Goal: Information Seeking & Learning: Learn about a topic

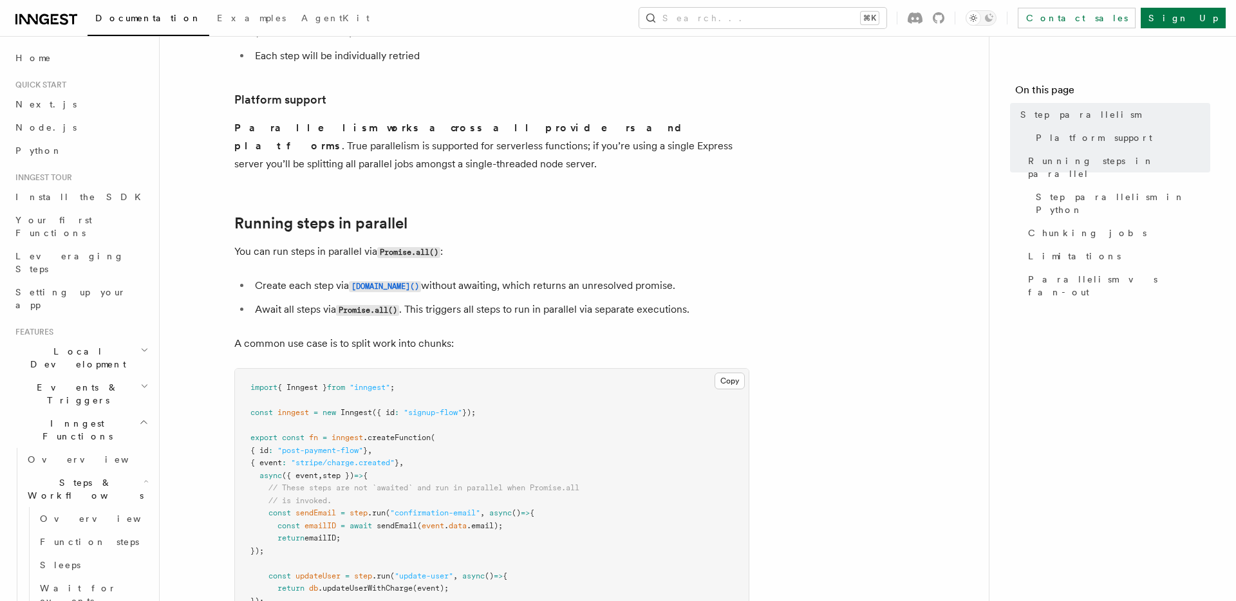
scroll to position [192, 0]
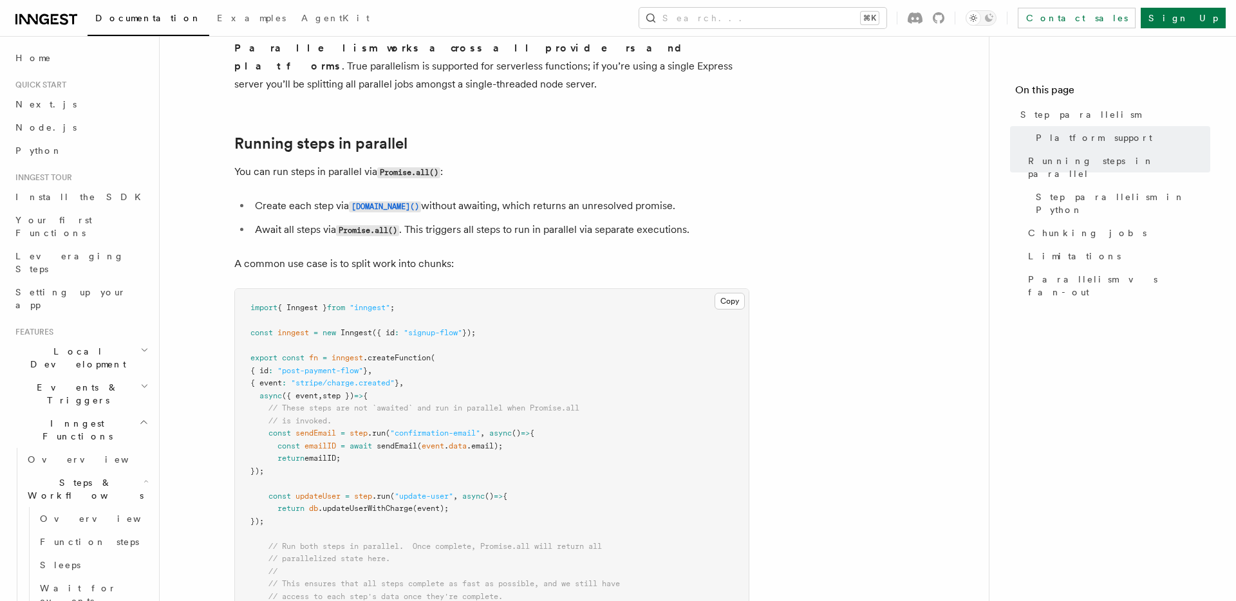
click at [308, 221] on li "Await all steps via Promise.all() . This triggers all steps to run in parallel …" at bounding box center [500, 230] width 498 height 19
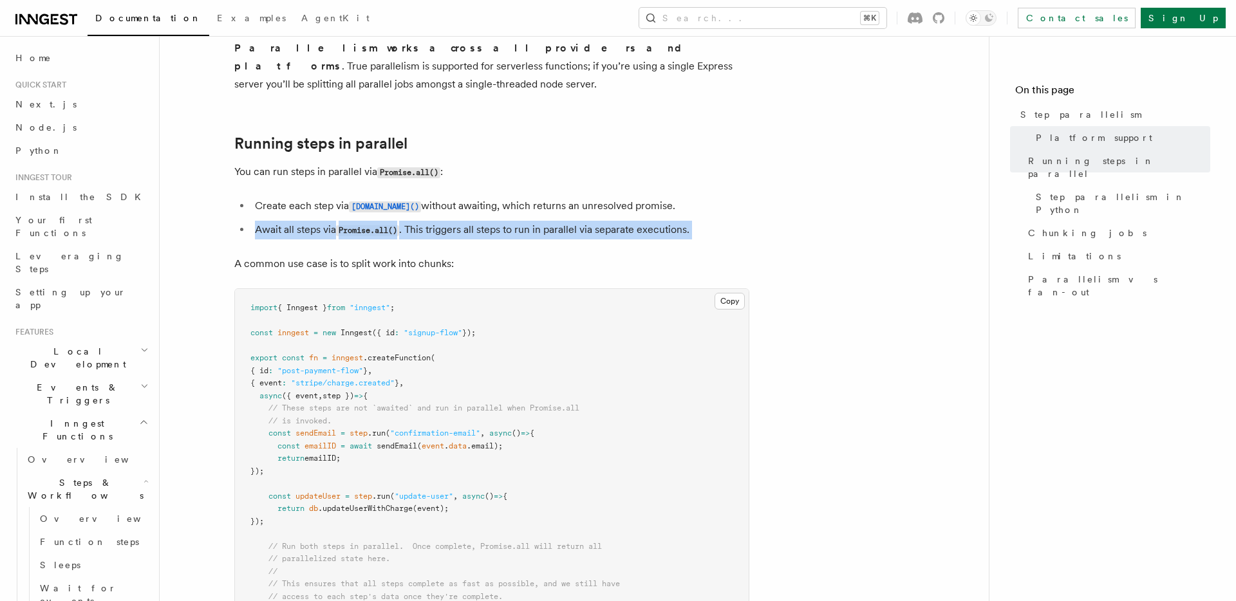
drag, startPoint x: 308, startPoint y: 209, endPoint x: 300, endPoint y: 186, distance: 23.8
click at [300, 197] on ul "Create each step via step.run() without awaiting, which returns an unresolved p…" at bounding box center [491, 218] width 515 height 42
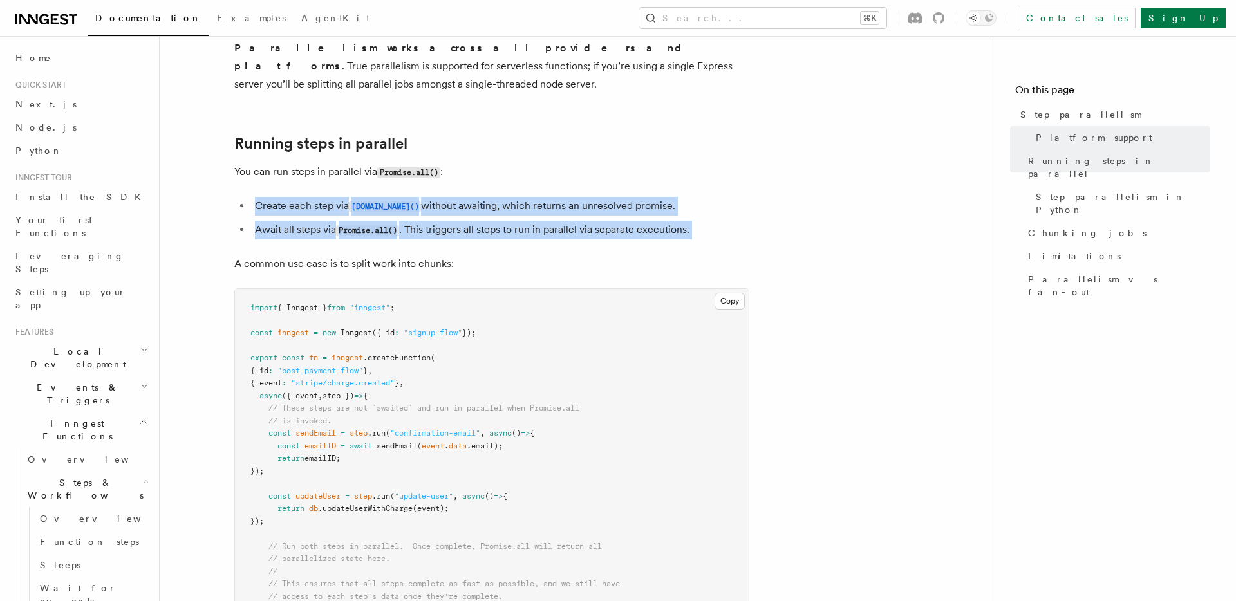
click at [300, 197] on li "Create each step via step.run() without awaiting, which returns an unresolved p…" at bounding box center [500, 206] width 498 height 19
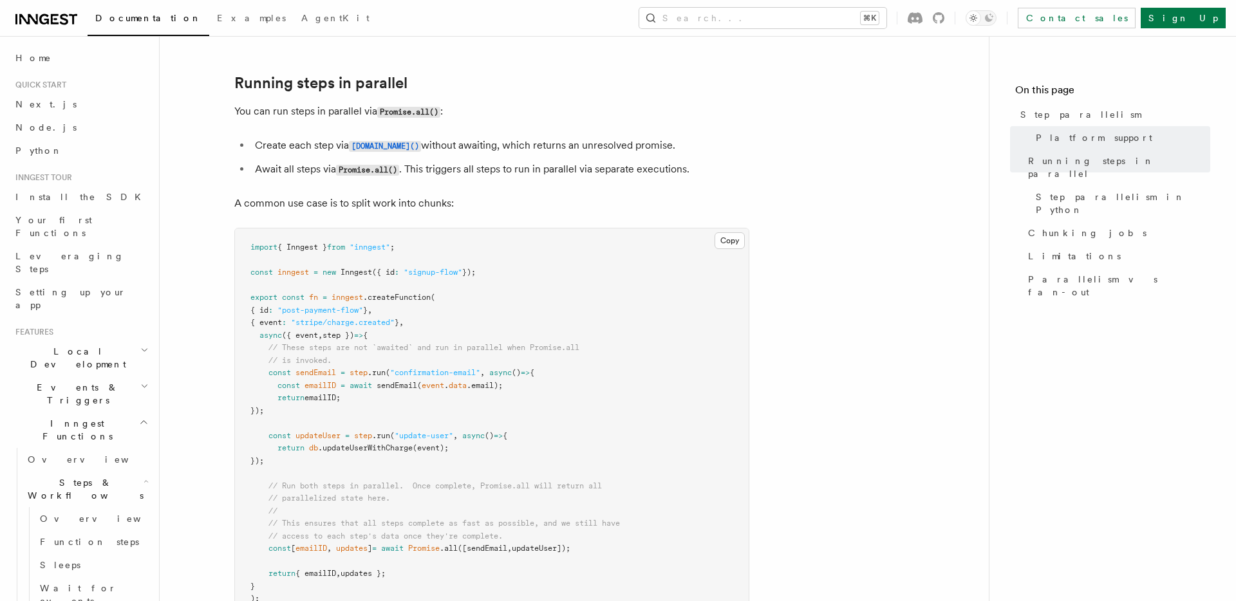
scroll to position [281, 0]
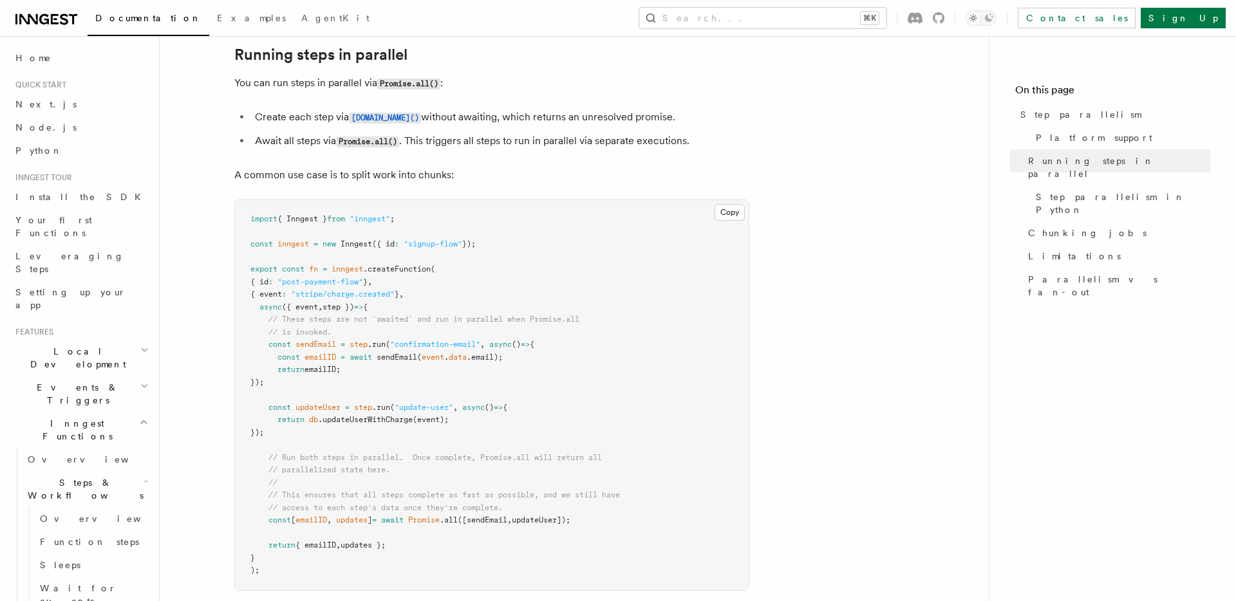
click at [298, 166] on p "A common use case is to split work into chunks:" at bounding box center [491, 175] width 515 height 18
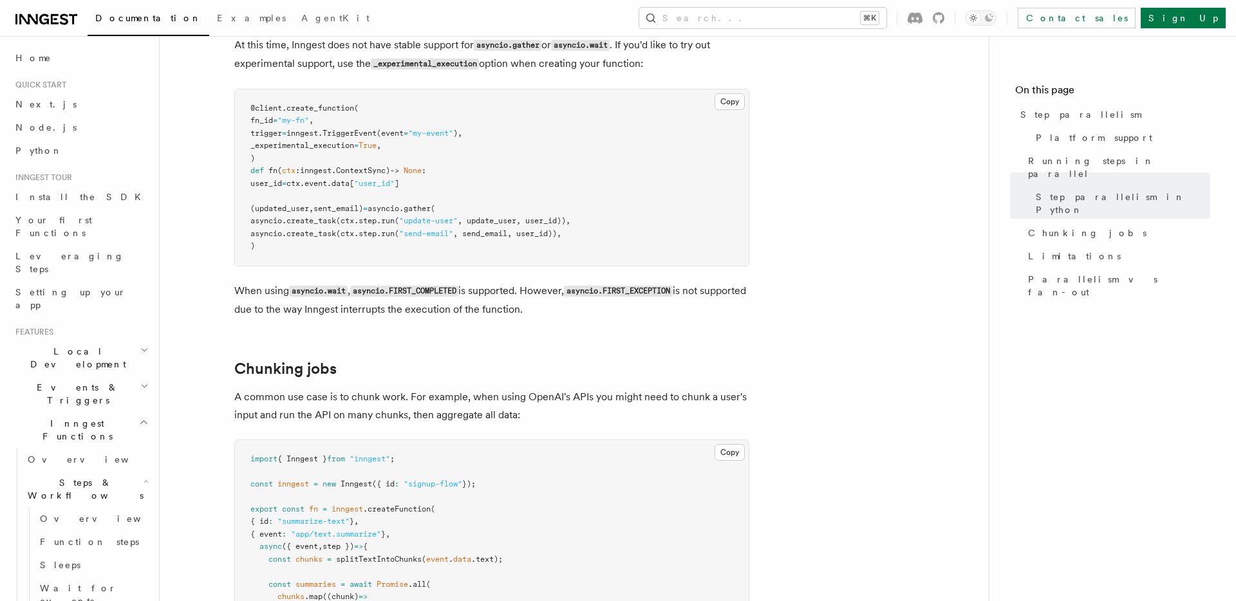
scroll to position [1499, 0]
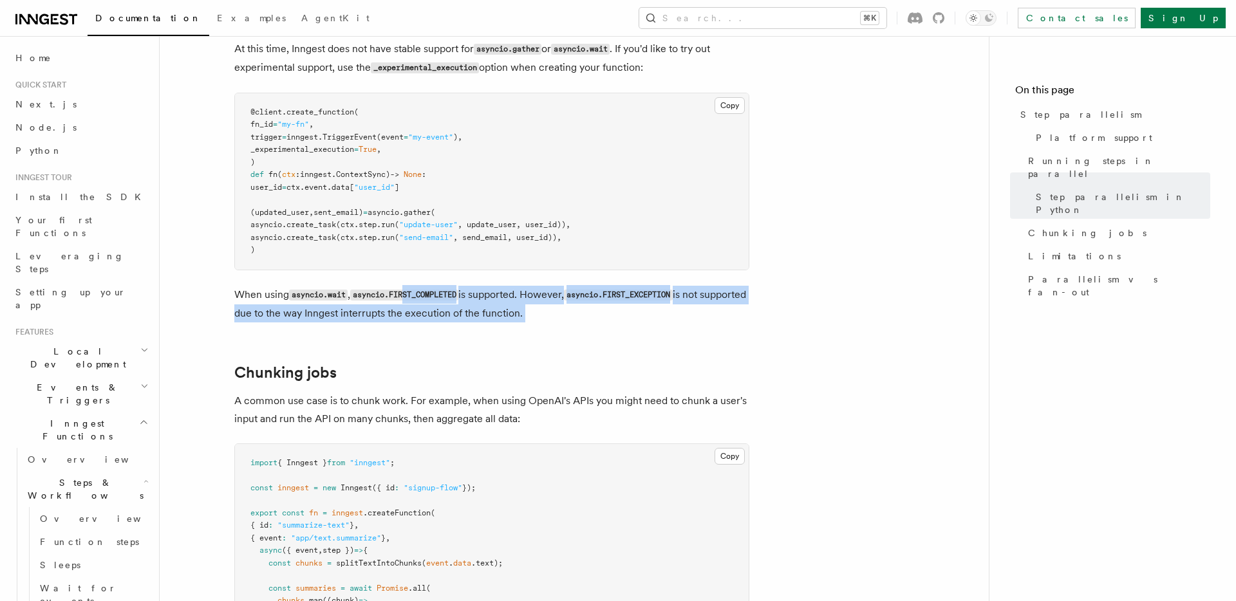
drag, startPoint x: 425, startPoint y: 342, endPoint x: 413, endPoint y: 262, distance: 81.3
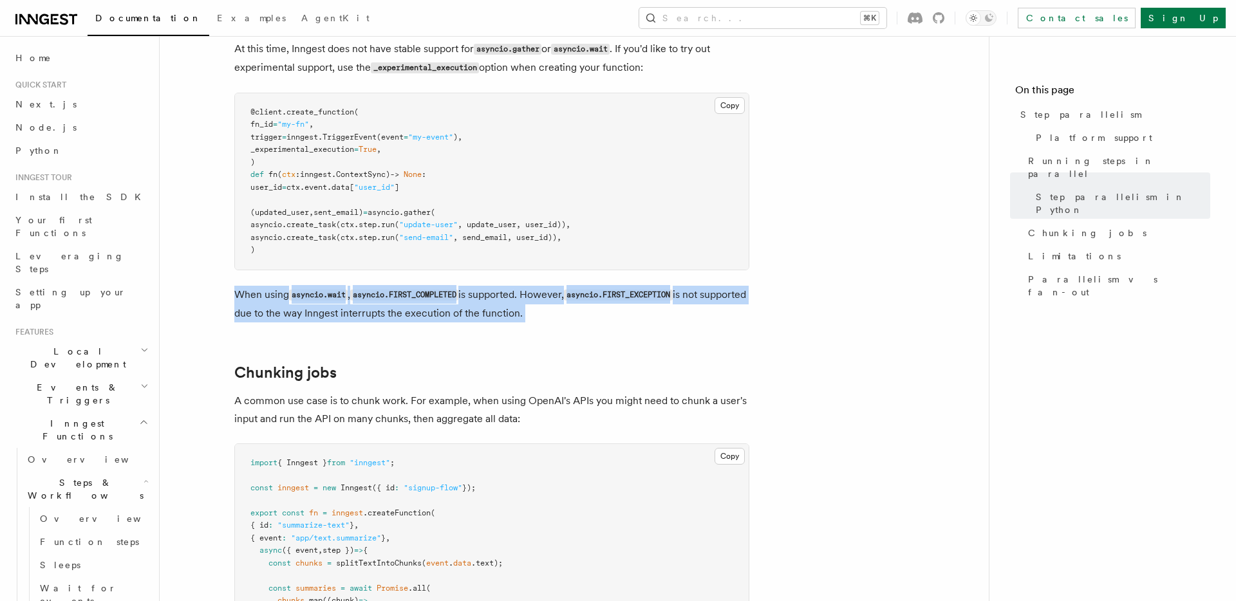
drag, startPoint x: 413, startPoint y: 262, endPoint x: 425, endPoint y: 312, distance: 51.0
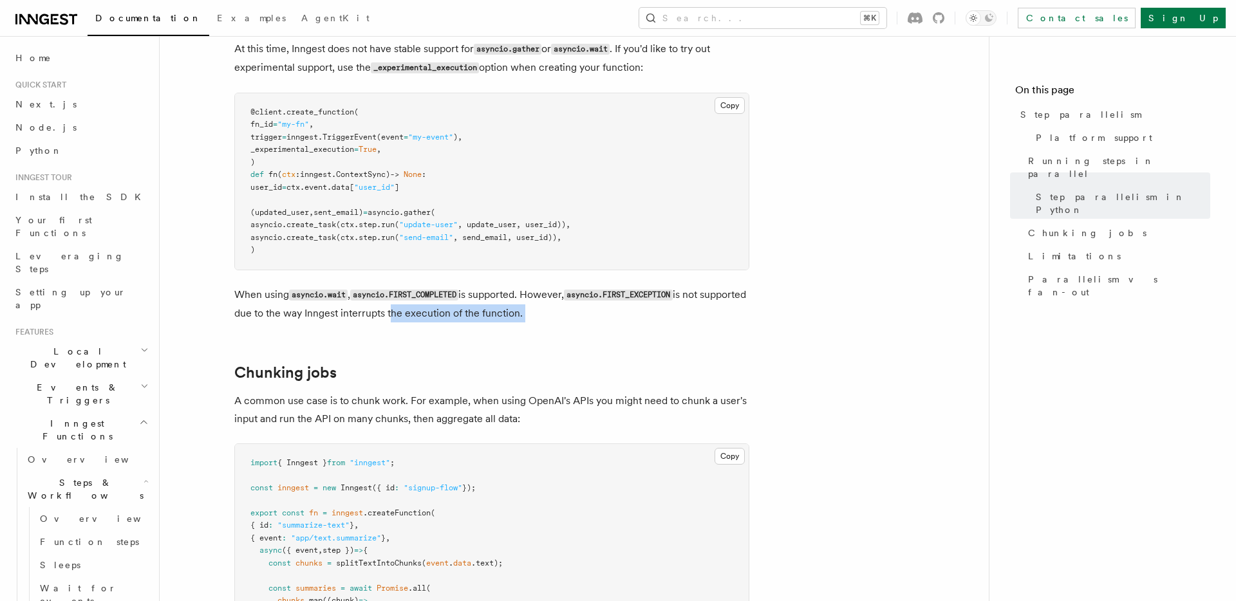
drag, startPoint x: 427, startPoint y: 310, endPoint x: 439, endPoint y: 297, distance: 17.8
click at [439, 297] on p "When using asyncio.wait , asyncio.FIRST_COMPLETED is supported. However, asynci…" at bounding box center [491, 304] width 515 height 37
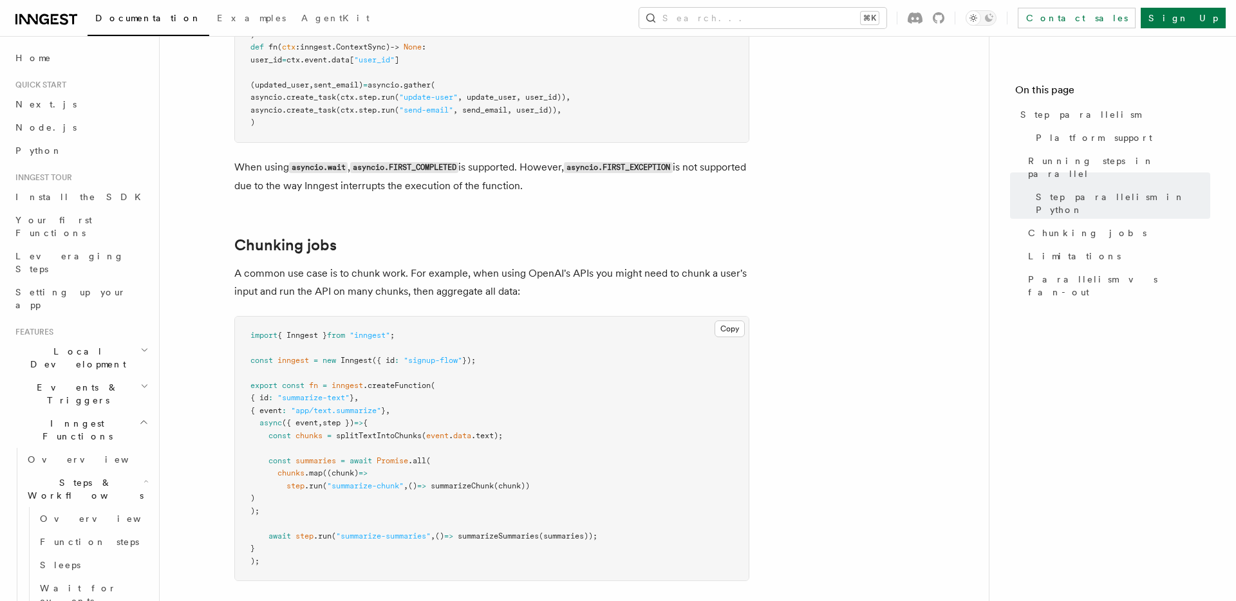
click at [445, 265] on p "A common use case is to chunk work. For example, when using OpenAI's APIs you m…" at bounding box center [491, 283] width 515 height 36
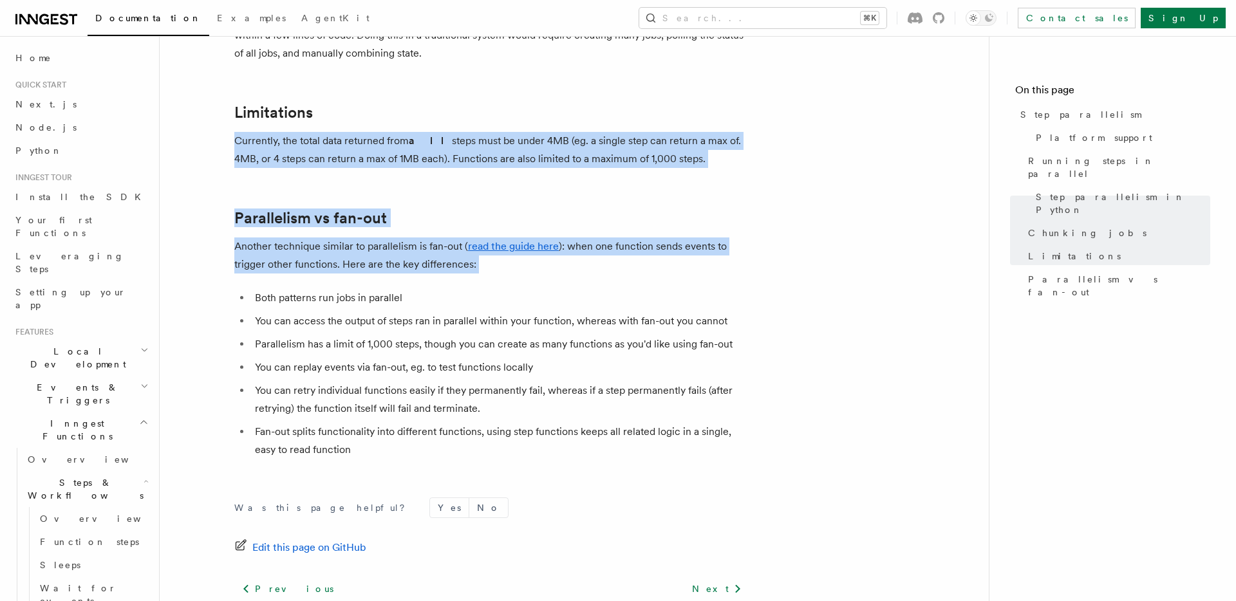
drag, startPoint x: 445, startPoint y: 261, endPoint x: 314, endPoint y: 102, distance: 205.8
click at [314, 104] on h2 "Limitations" at bounding box center [491, 113] width 515 height 18
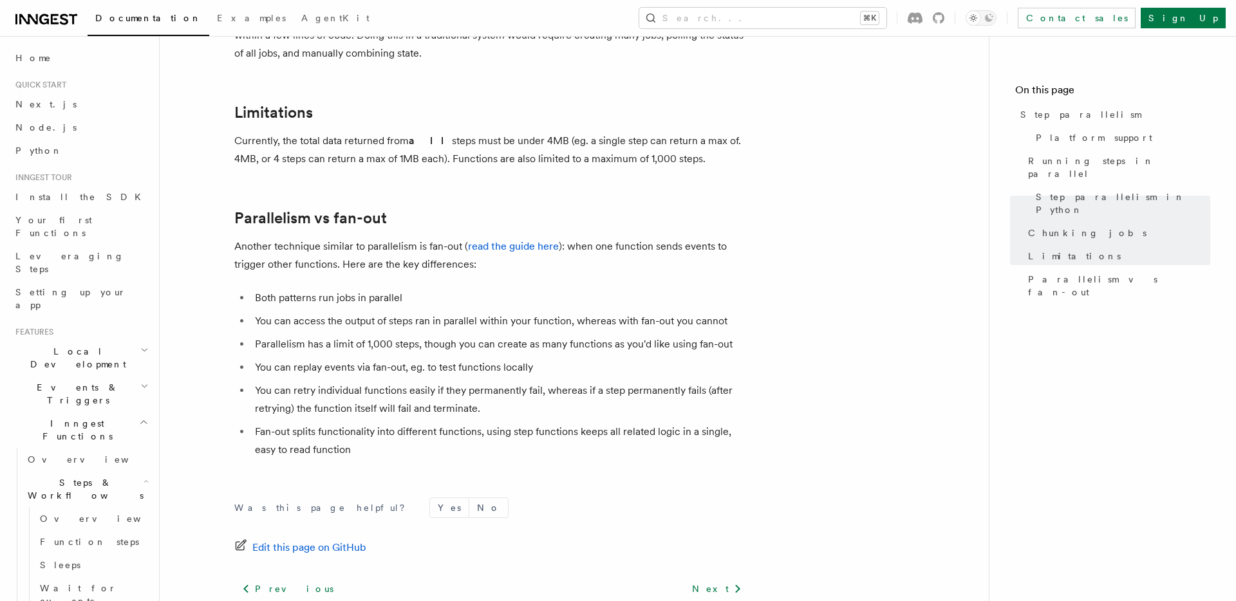
click at [314, 104] on h2 "Limitations" at bounding box center [491, 113] width 515 height 18
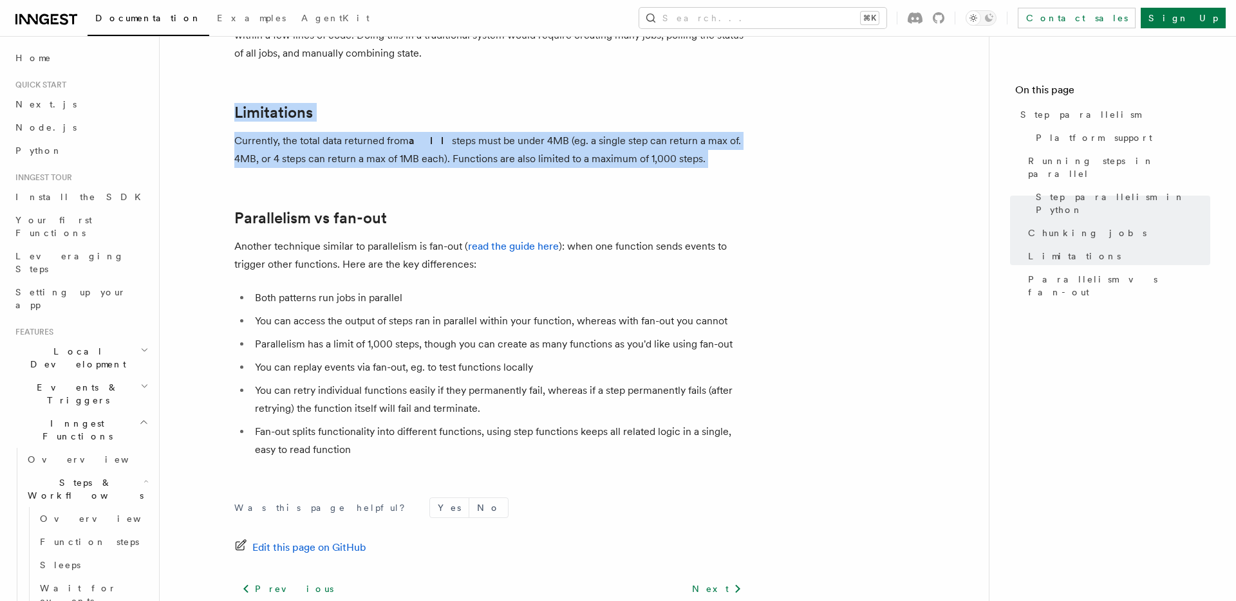
drag, startPoint x: 314, startPoint y: 102, endPoint x: 357, endPoint y: 129, distance: 50.9
click at [357, 132] on p "Currently, the total data returned from all steps must be under 4MB (eg. a sing…" at bounding box center [491, 150] width 515 height 36
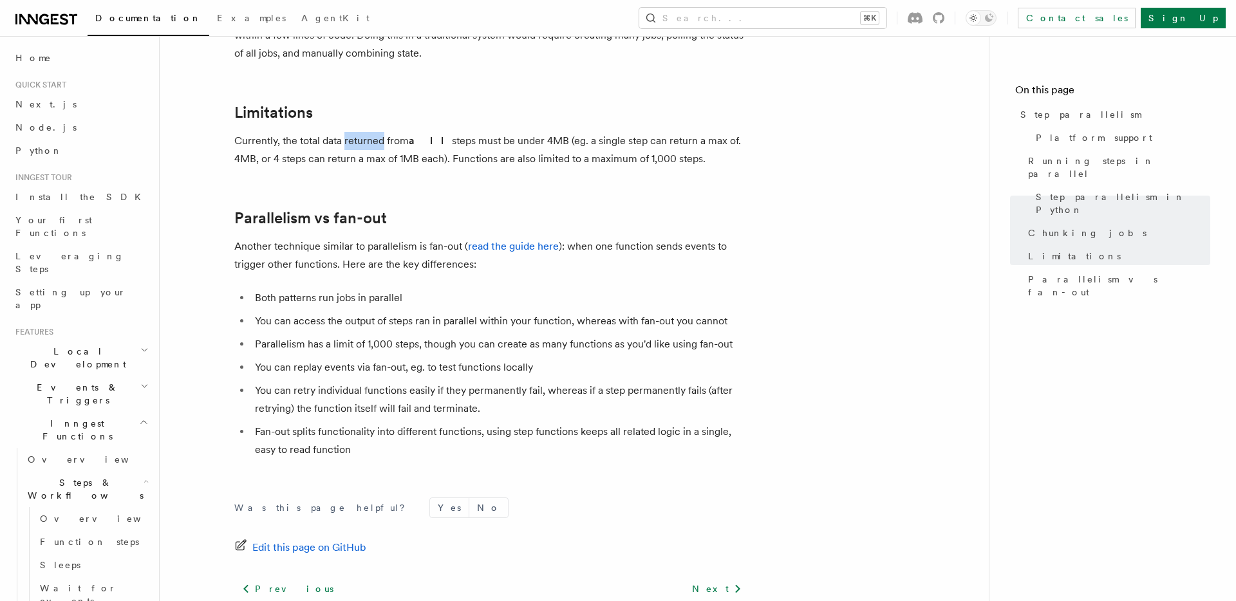
click at [357, 132] on p "Currently, the total data returned from all steps must be under 4MB (eg. a sing…" at bounding box center [491, 150] width 515 height 36
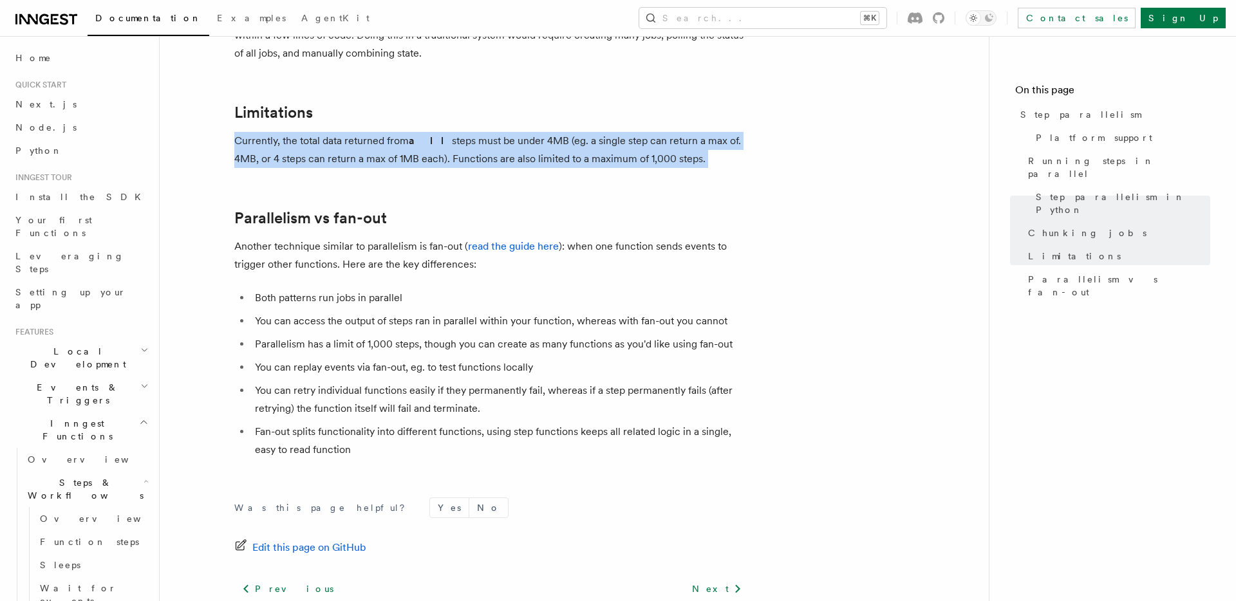
drag, startPoint x: 357, startPoint y: 129, endPoint x: 393, endPoint y: 173, distance: 56.7
drag, startPoint x: 393, startPoint y: 173, endPoint x: 342, endPoint y: 86, distance: 101.0
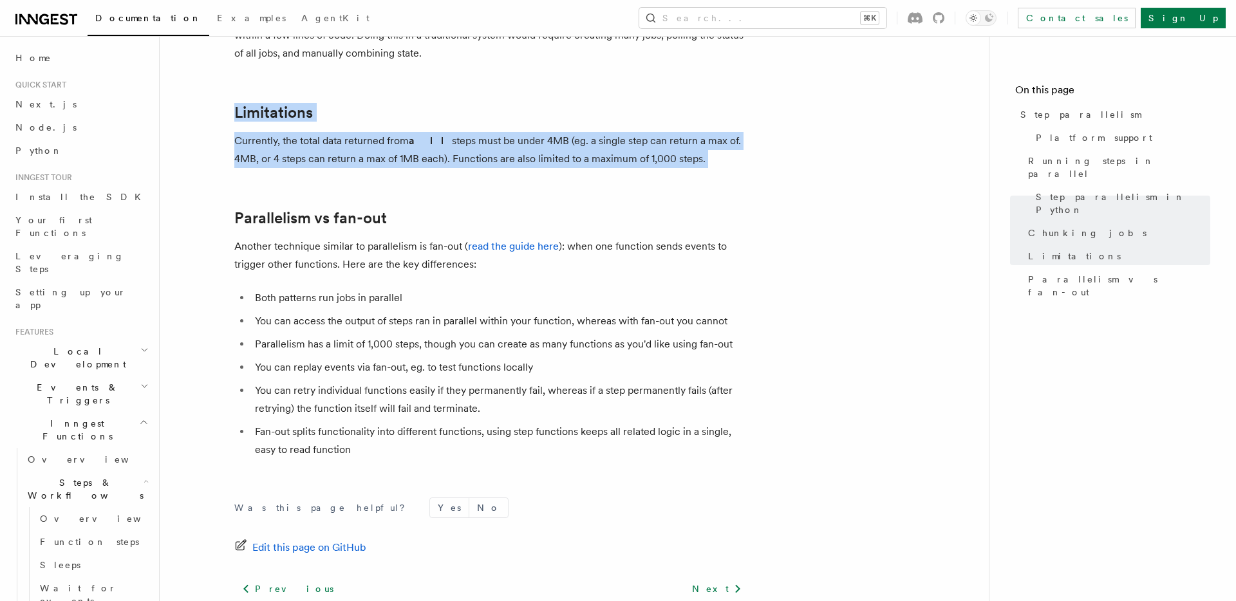
drag, startPoint x: 342, startPoint y: 86, endPoint x: 469, endPoint y: 184, distance: 160.7
drag, startPoint x: 469, startPoint y: 184, endPoint x: 371, endPoint y: 64, distance: 155.5
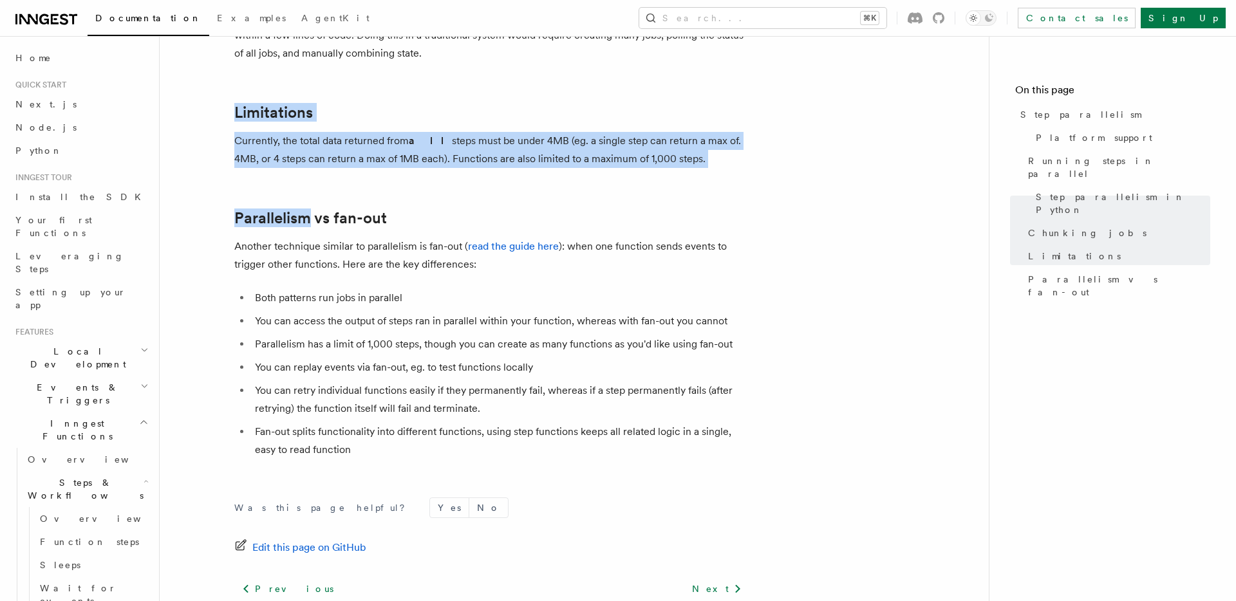
drag, startPoint x: 371, startPoint y: 64, endPoint x: 507, endPoint y: 193, distance: 188.0
click at [507, 209] on h2 "Parallelism vs fan-out" at bounding box center [491, 218] width 515 height 18
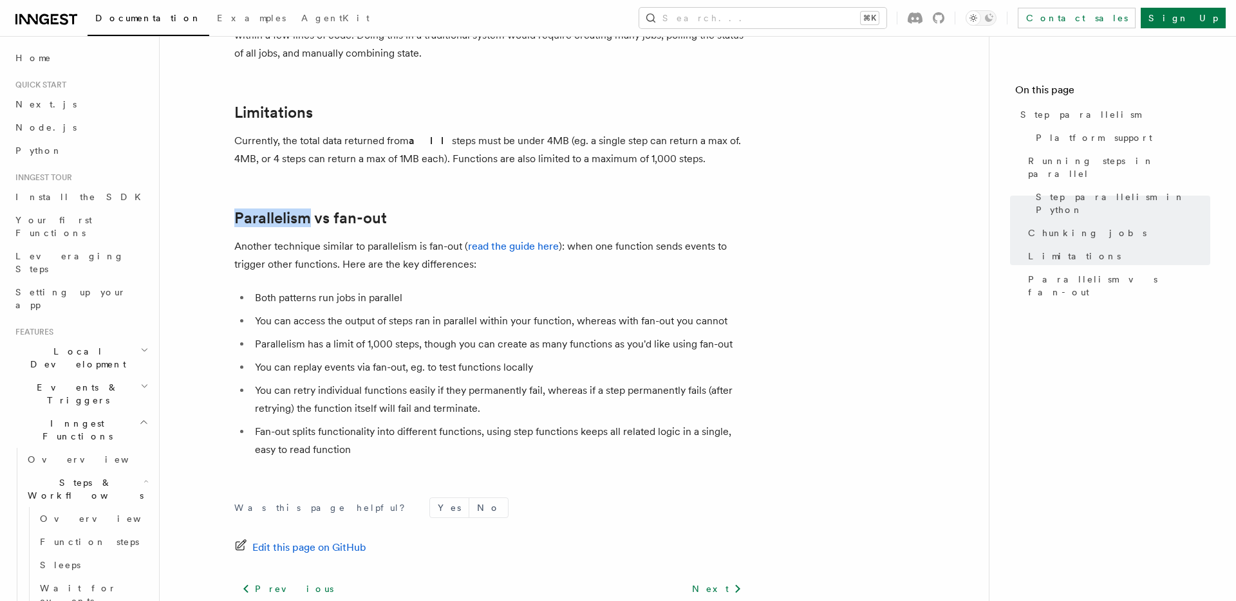
click at [507, 209] on h2 "Parallelism vs fan-out" at bounding box center [491, 218] width 515 height 18
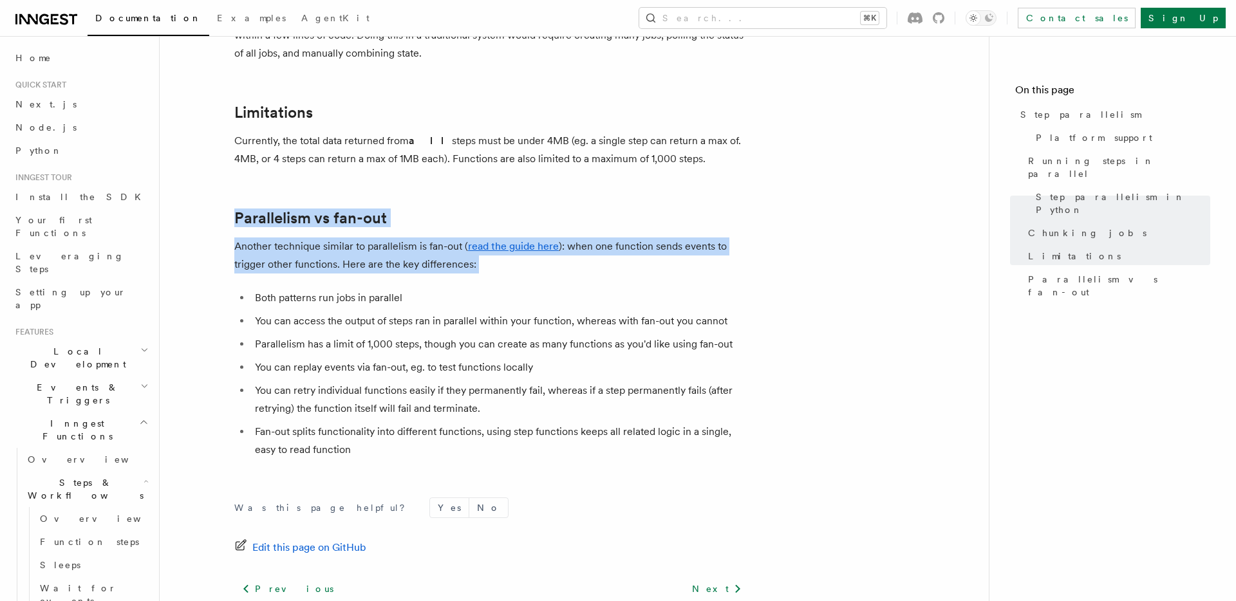
drag, startPoint x: 507, startPoint y: 193, endPoint x: 582, endPoint y: 265, distance: 103.8
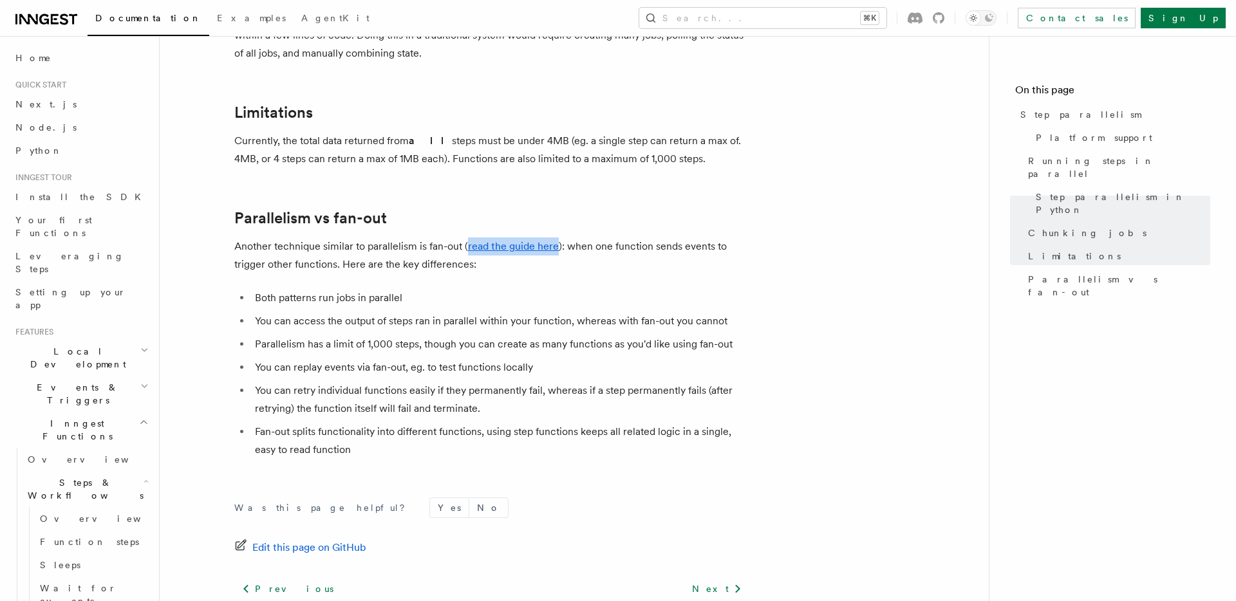
click at [538, 238] on p "Another technique similar to parallelism is fan-out ( read the guide here ): wh…" at bounding box center [491, 256] width 515 height 36
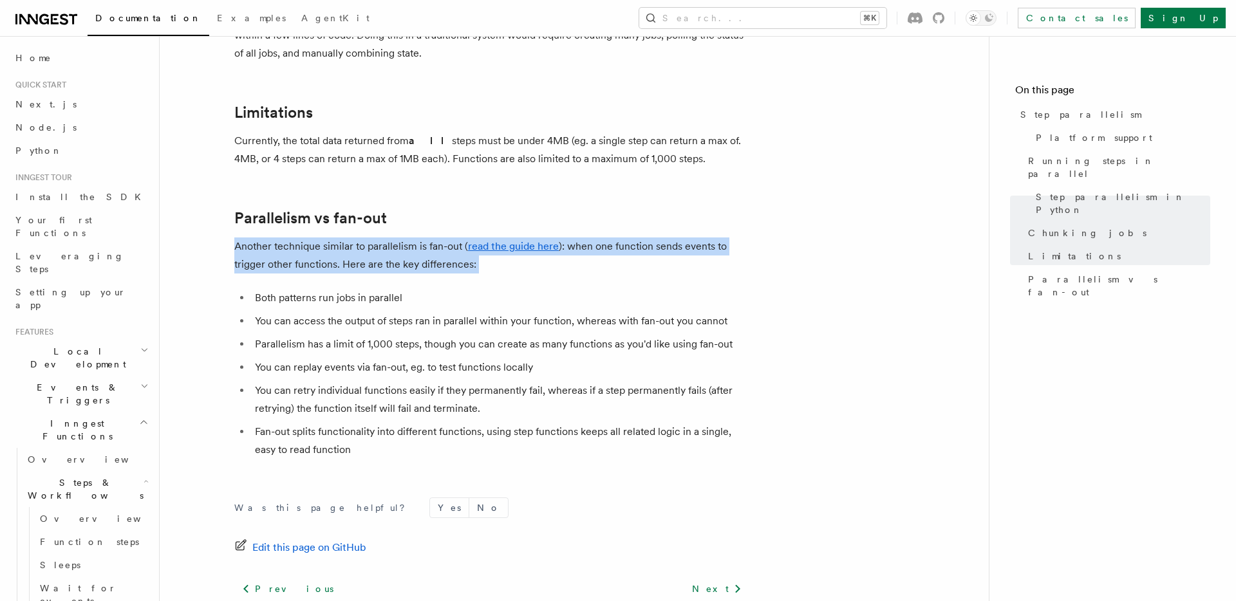
click at [538, 238] on p "Another technique similar to parallelism is fan-out ( read the guide here ): wh…" at bounding box center [491, 256] width 515 height 36
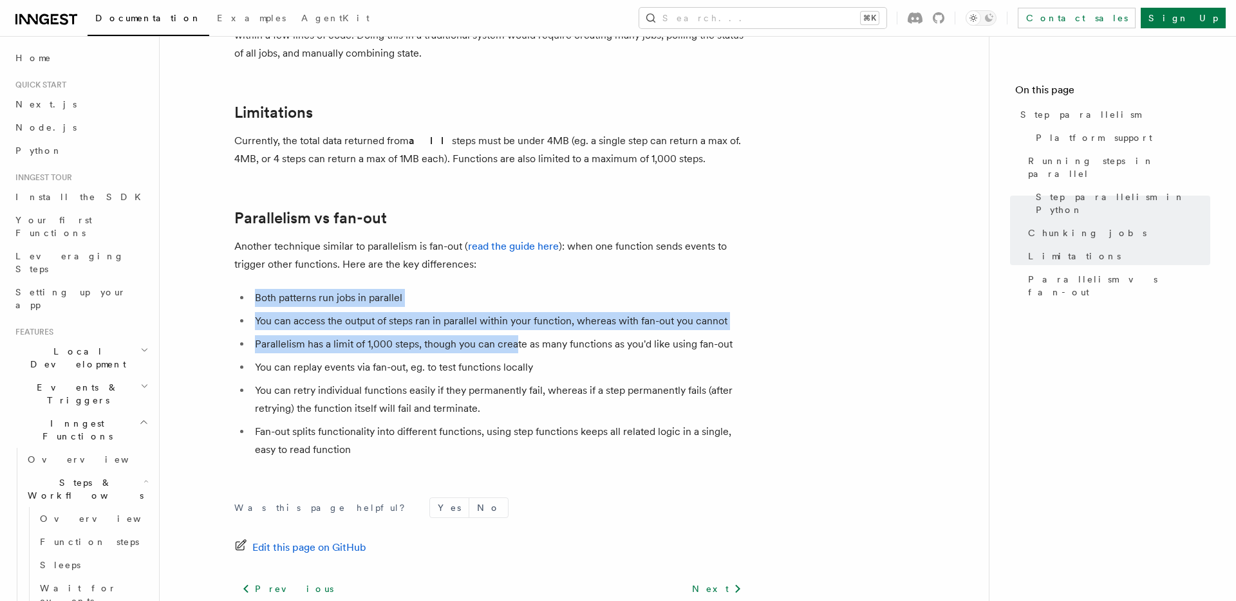
drag, startPoint x: 535, startPoint y: 246, endPoint x: 516, endPoint y: 337, distance: 92.8
click at [516, 337] on li "Parallelism has a limit of 1,000 steps, though you can create as many functions…" at bounding box center [500, 344] width 498 height 18
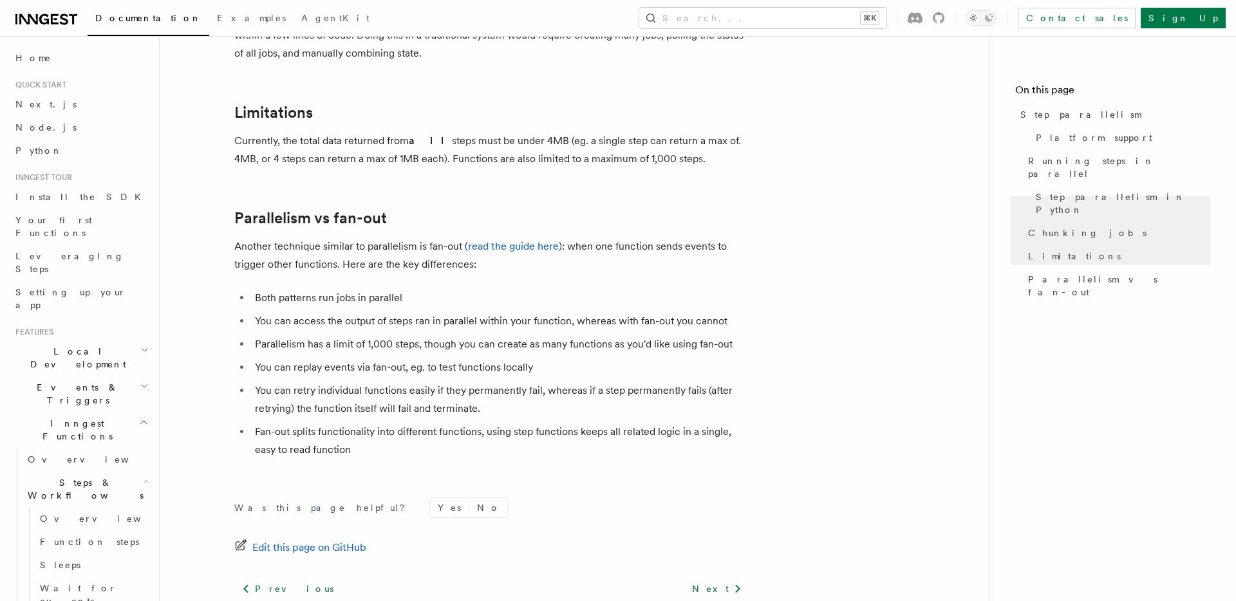
click at [493, 382] on li "You can retry individual functions easily if they permanently fail, whereas if …" at bounding box center [500, 400] width 498 height 36
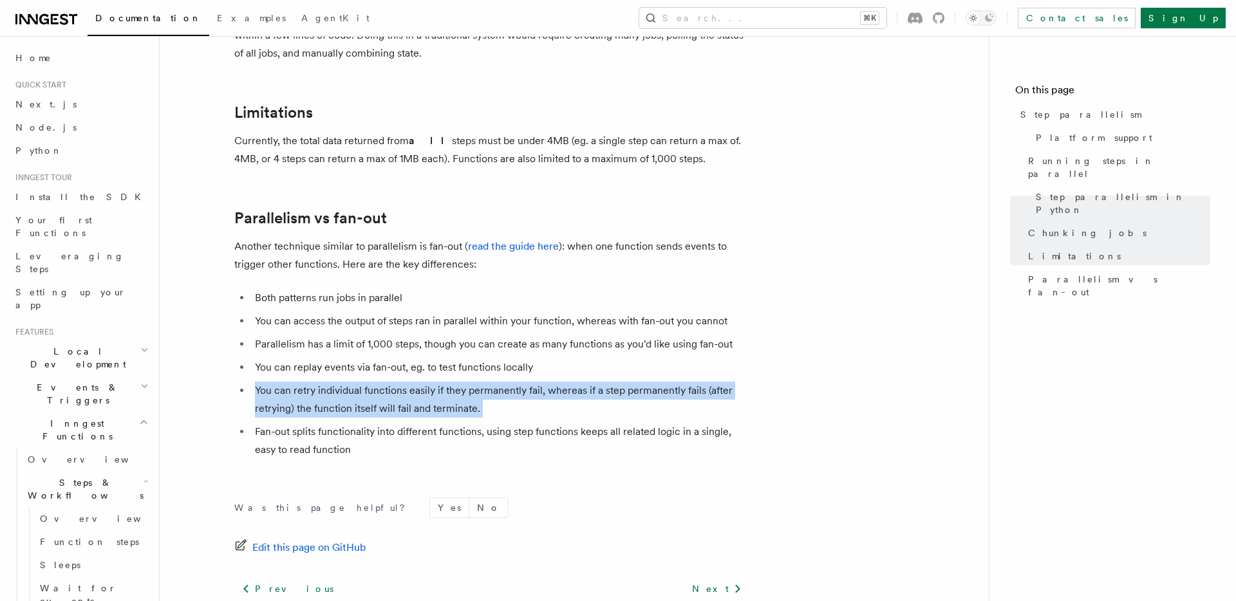
click at [493, 382] on li "You can retry individual functions easily if they permanently fail, whereas if …" at bounding box center [500, 400] width 498 height 36
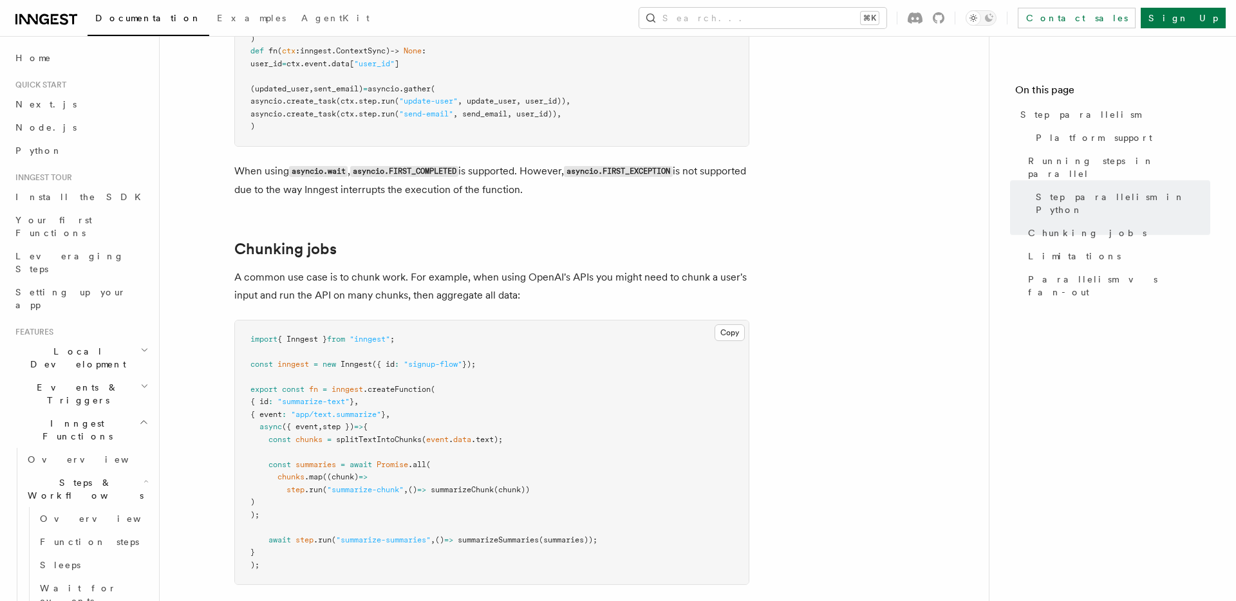
scroll to position [1560, 0]
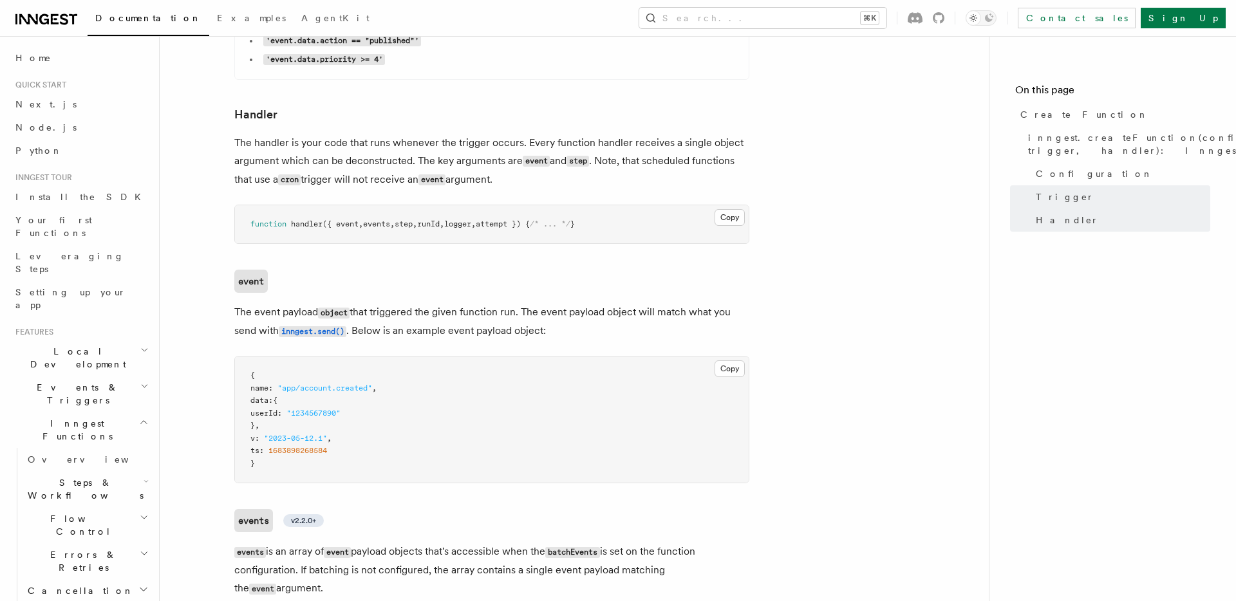
scroll to position [2353, 0]
